Goal: Transaction & Acquisition: Download file/media

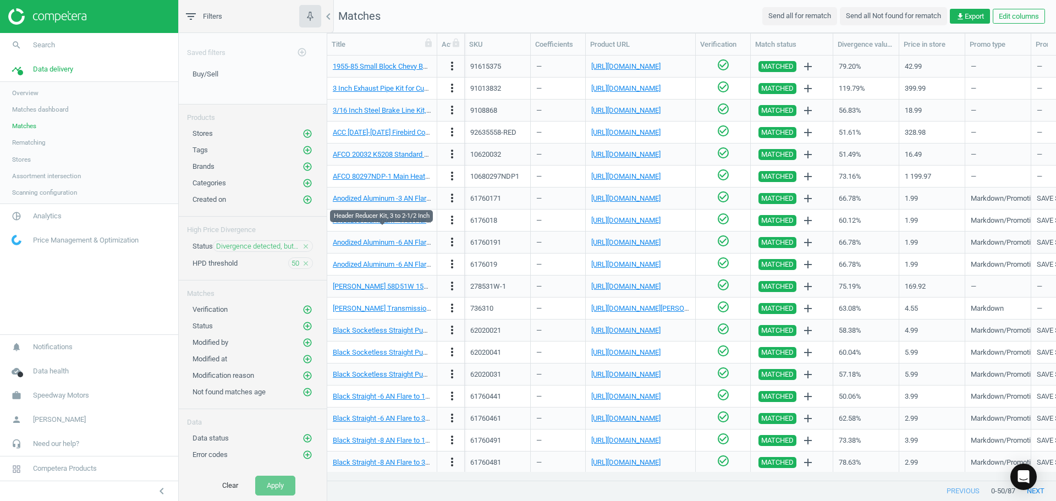
scroll to position [408, 721]
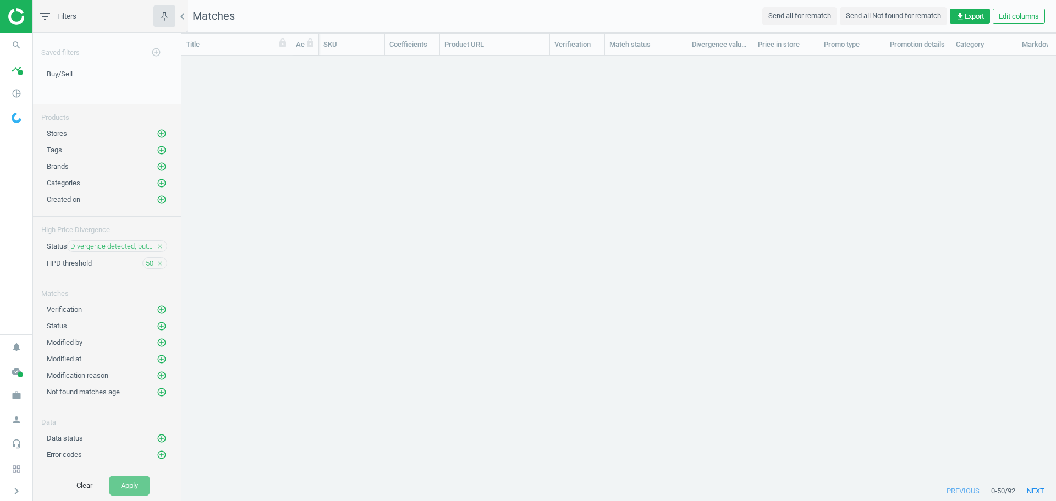
scroll to position [408, 866]
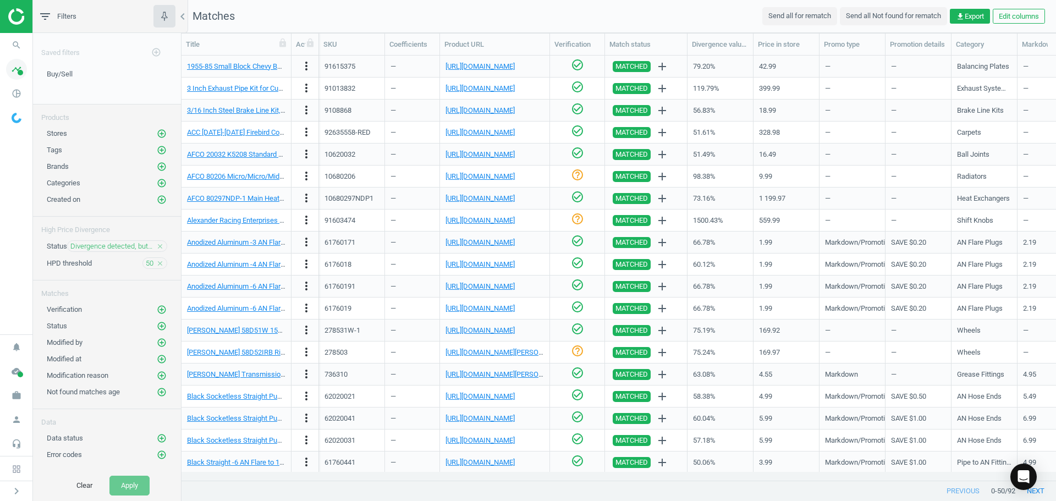
click at [17, 73] on icon "timeline" at bounding box center [16, 69] width 21 height 21
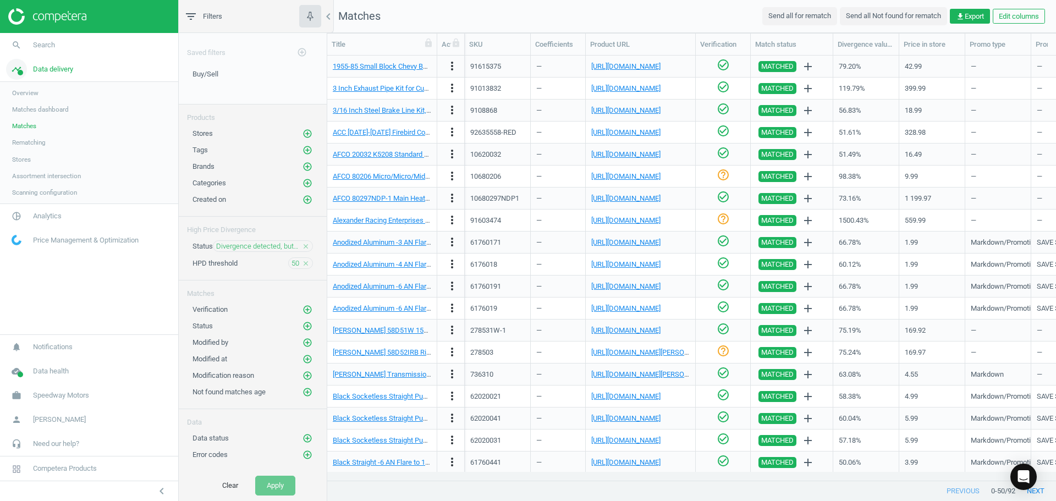
scroll to position [408, 721]
click at [57, 226] on link "pie_chart_outlined Analytics" at bounding box center [89, 216] width 178 height 24
click at [34, 132] on span "Products" at bounding box center [25, 133] width 26 height 9
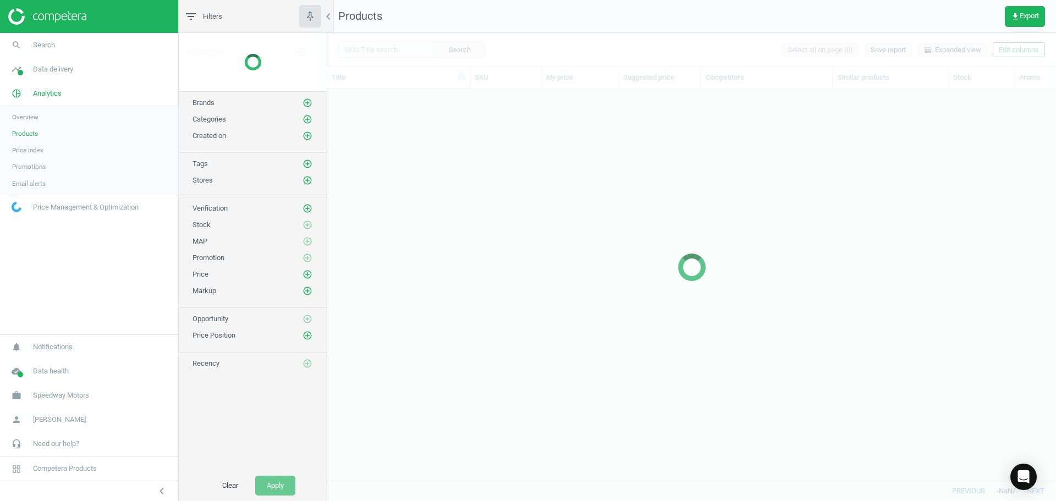
scroll to position [375, 721]
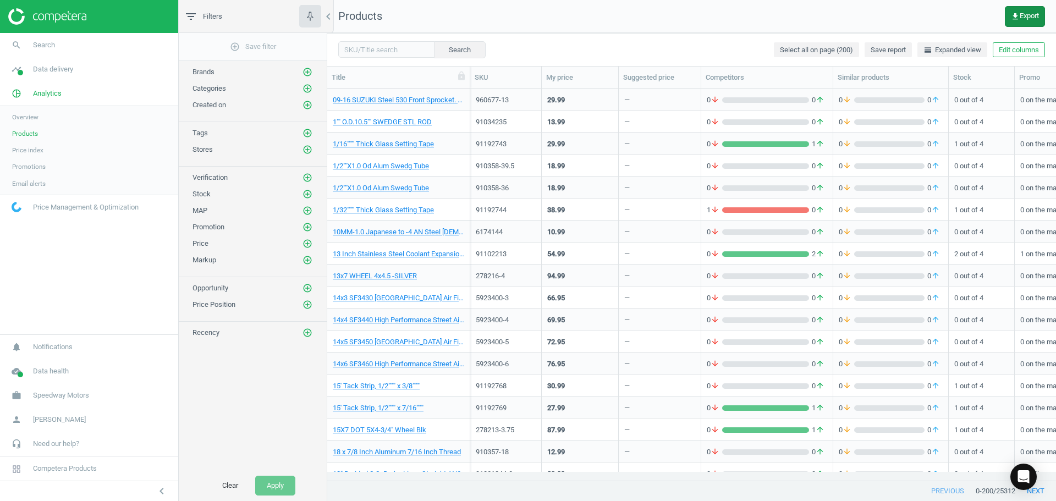
click at [1039, 22] on button "get_app Export" at bounding box center [1025, 16] width 40 height 21
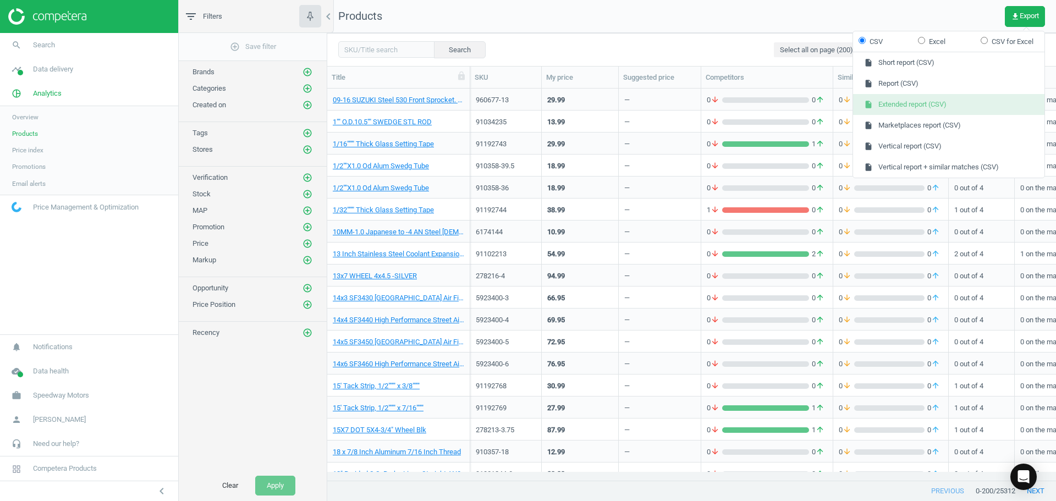
click at [908, 103] on button "insert_drive_file Extended report (CSV)" at bounding box center [948, 104] width 191 height 21
